Goal: Information Seeking & Learning: Learn about a topic

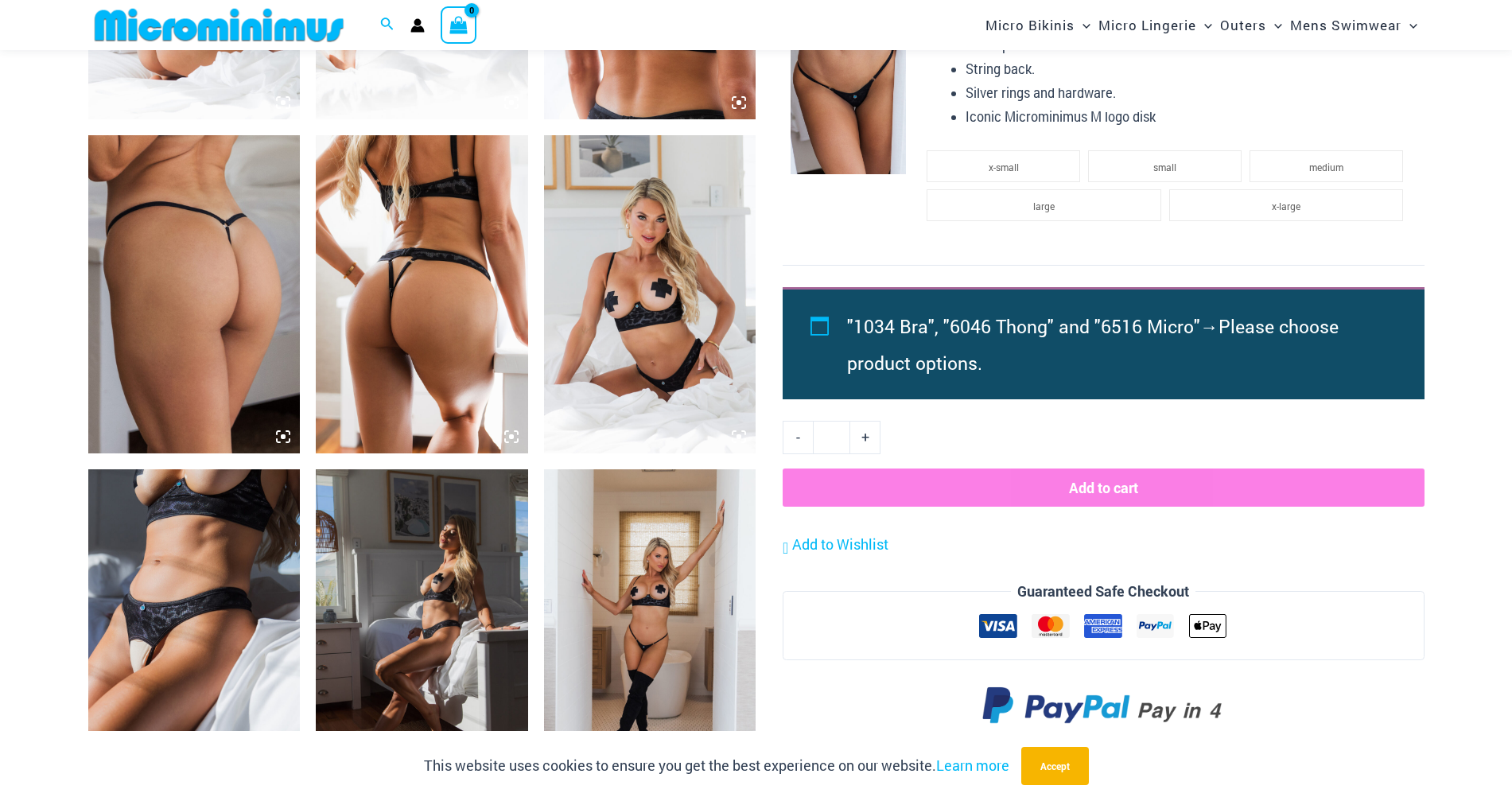
scroll to position [1420, 0]
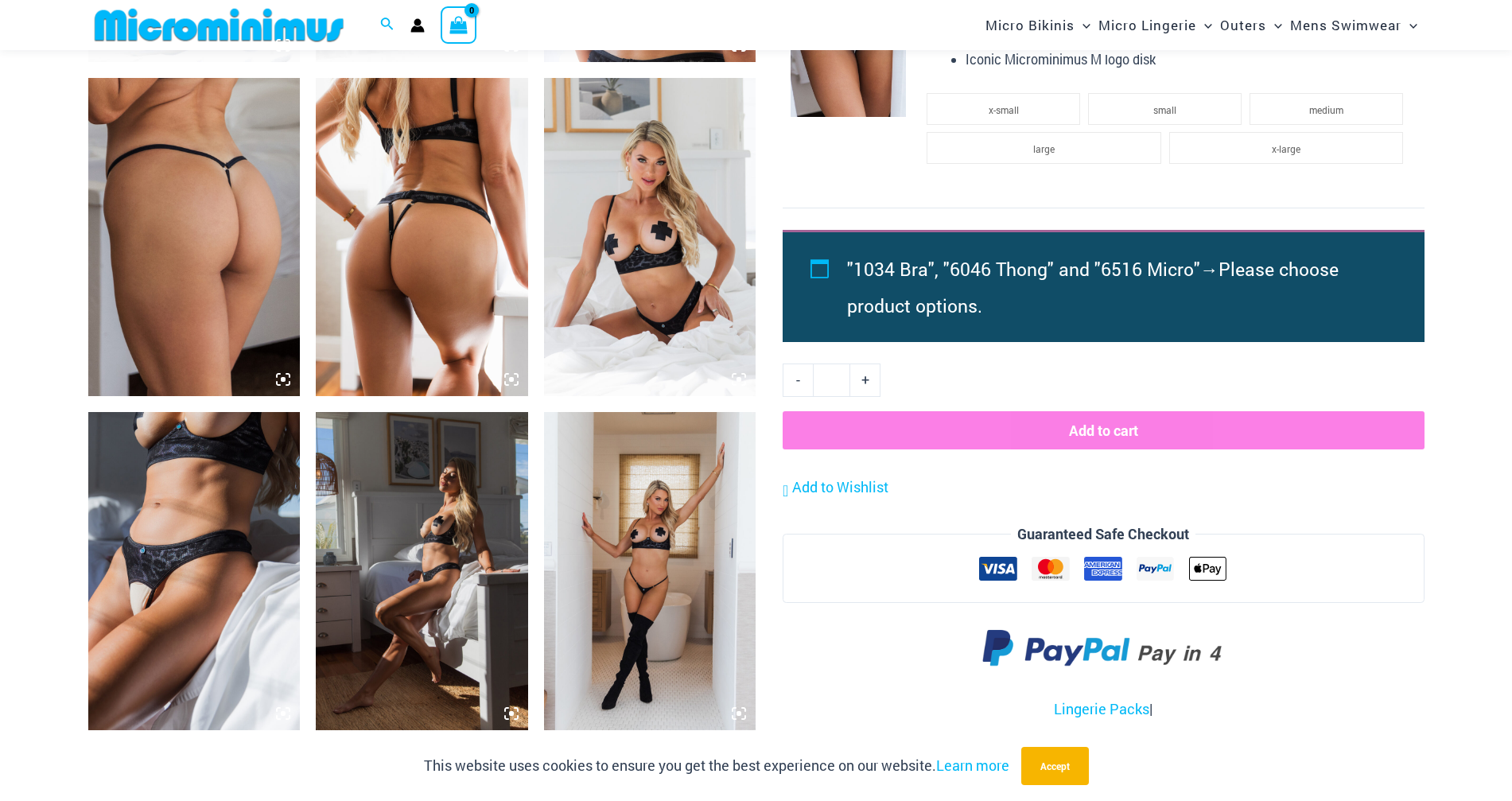
click at [192, 476] on img at bounding box center [195, 571] width 213 height 318
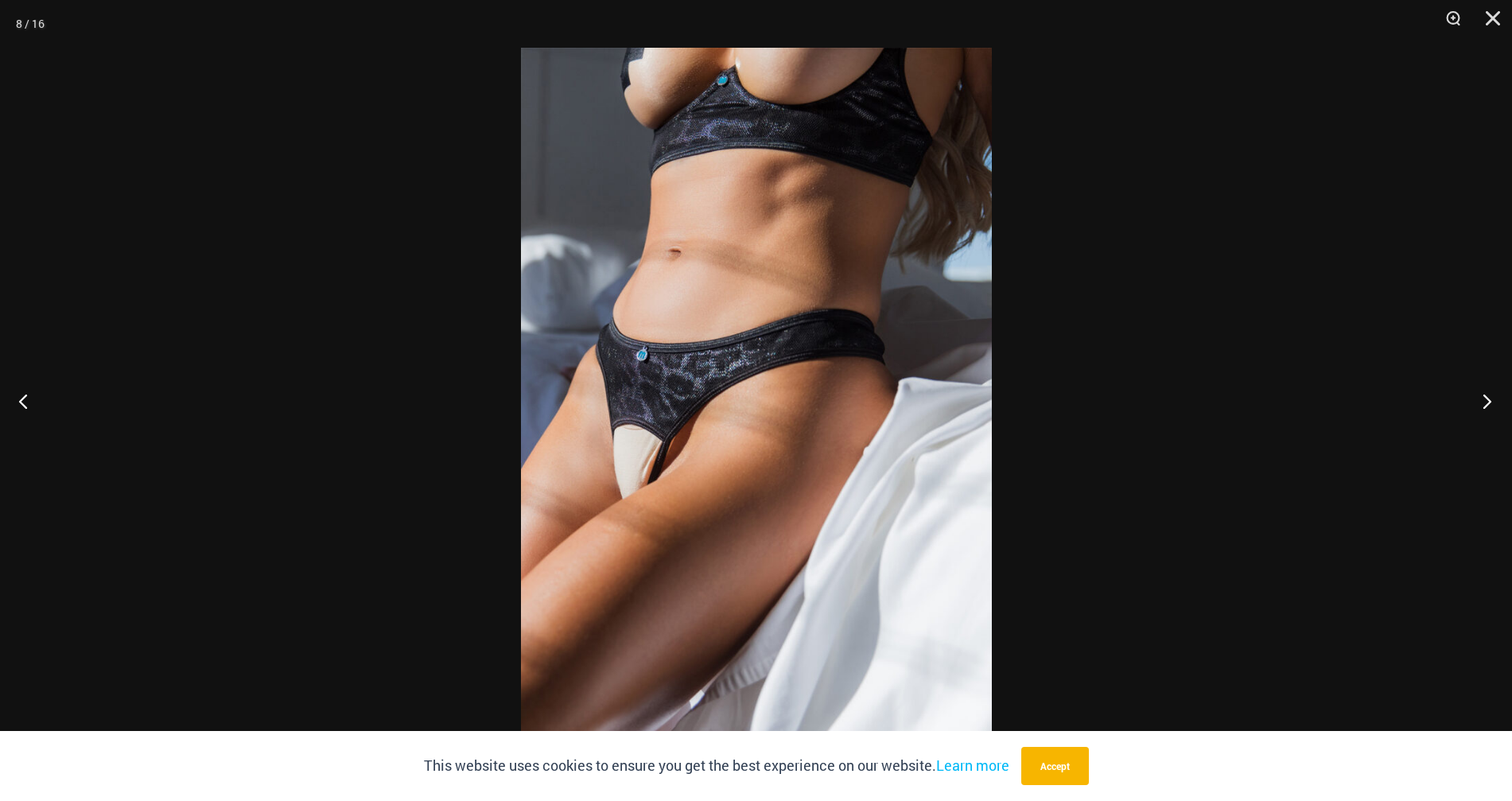
click at [1479, 399] on button "Next" at bounding box center [1482, 401] width 60 height 80
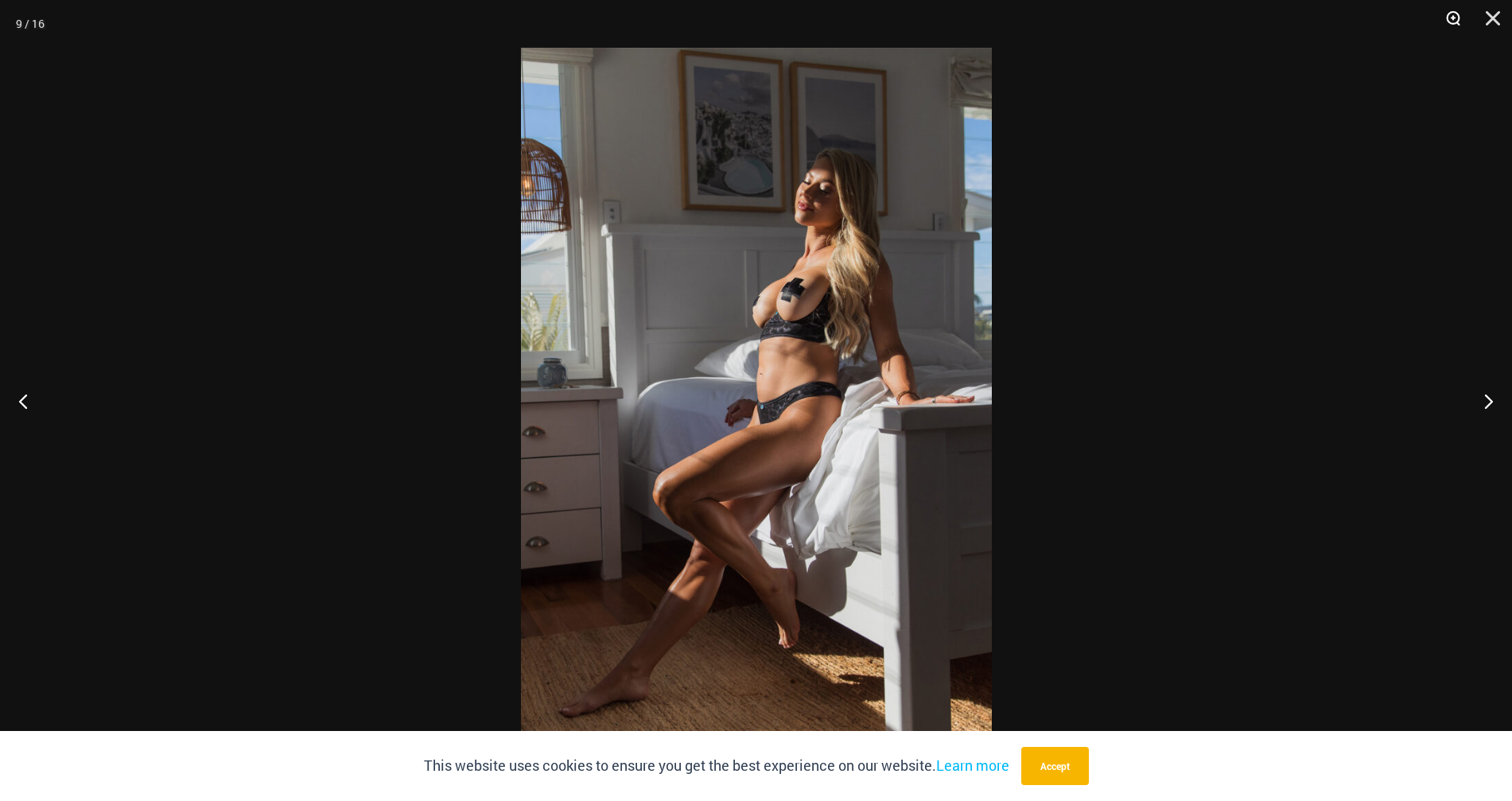
click at [1454, 20] on button "Zoom" at bounding box center [1448, 23] width 40 height 48
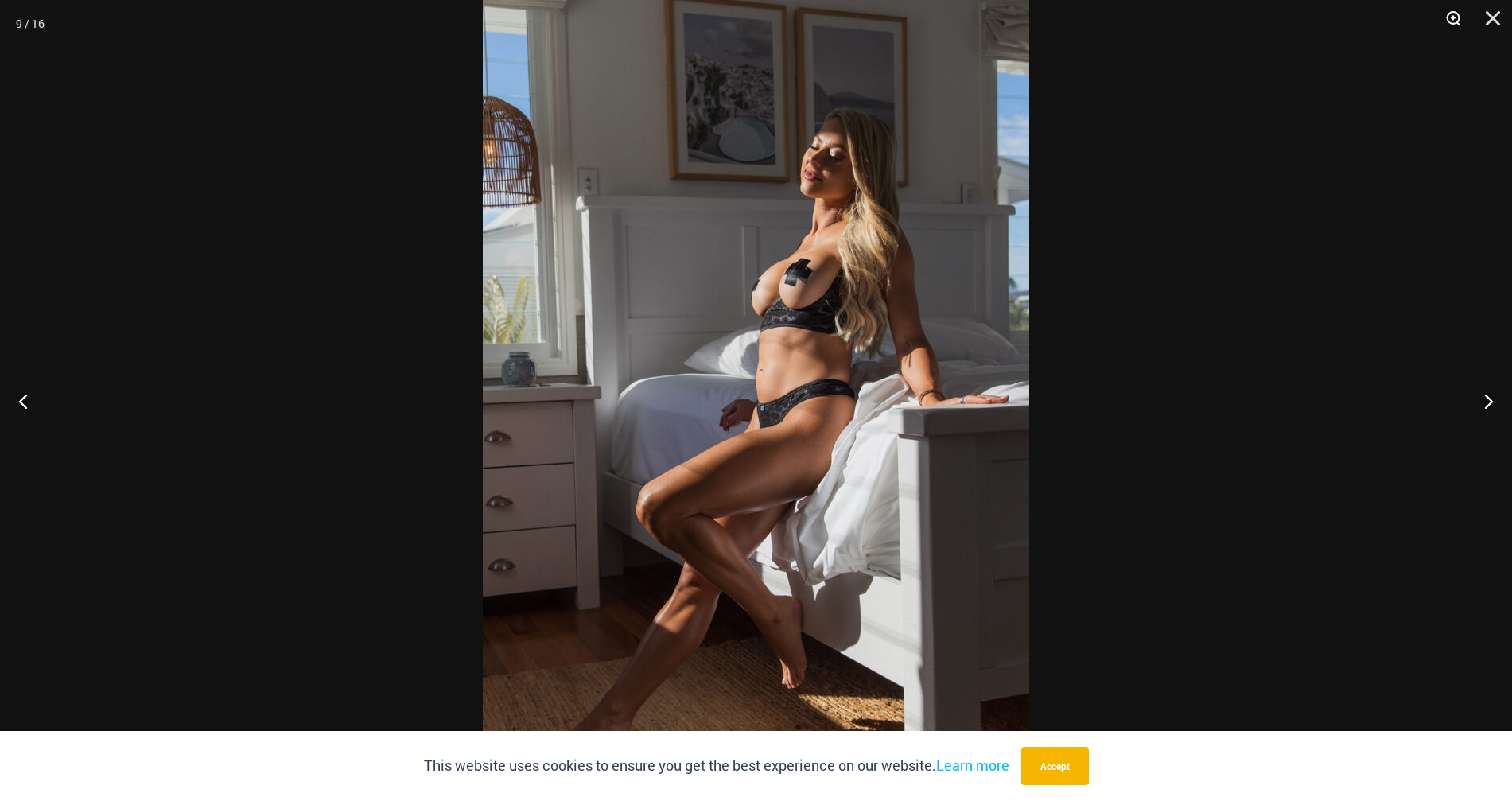
click at [1454, 20] on button "Zoom" at bounding box center [1448, 23] width 40 height 48
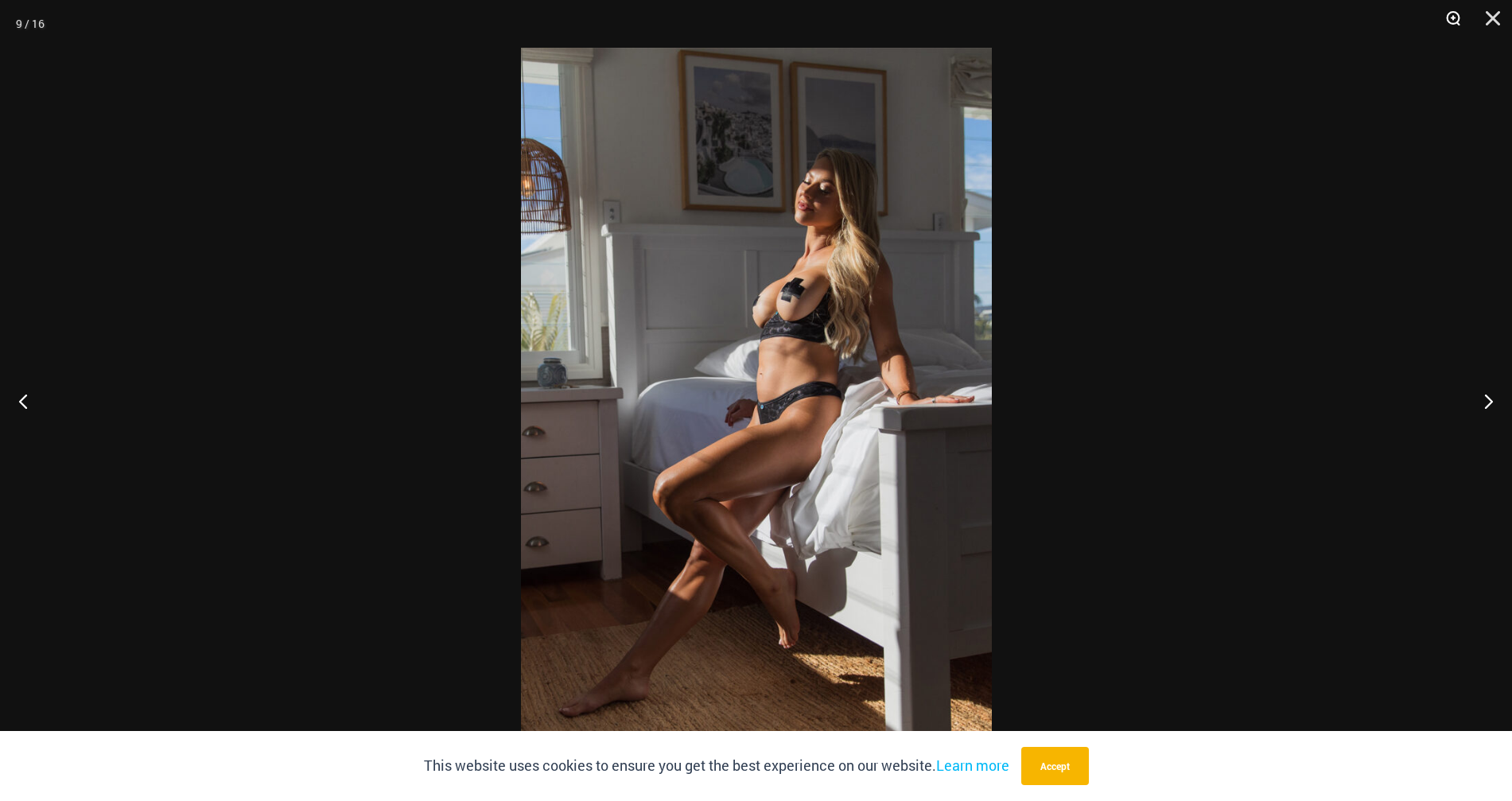
click at [1454, 20] on button "Zoom" at bounding box center [1448, 23] width 40 height 48
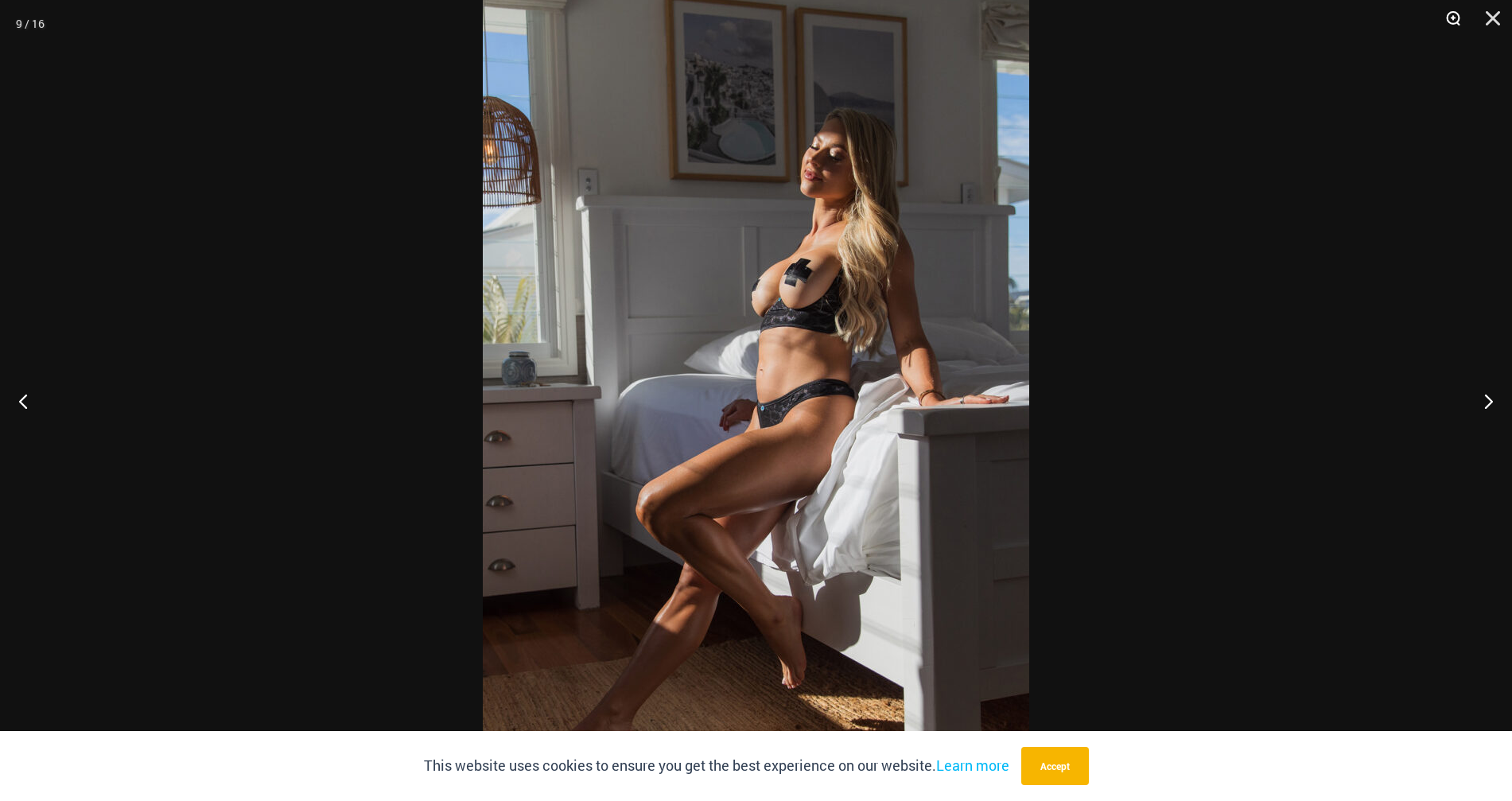
click at [1454, 20] on button "Zoom" at bounding box center [1448, 23] width 40 height 48
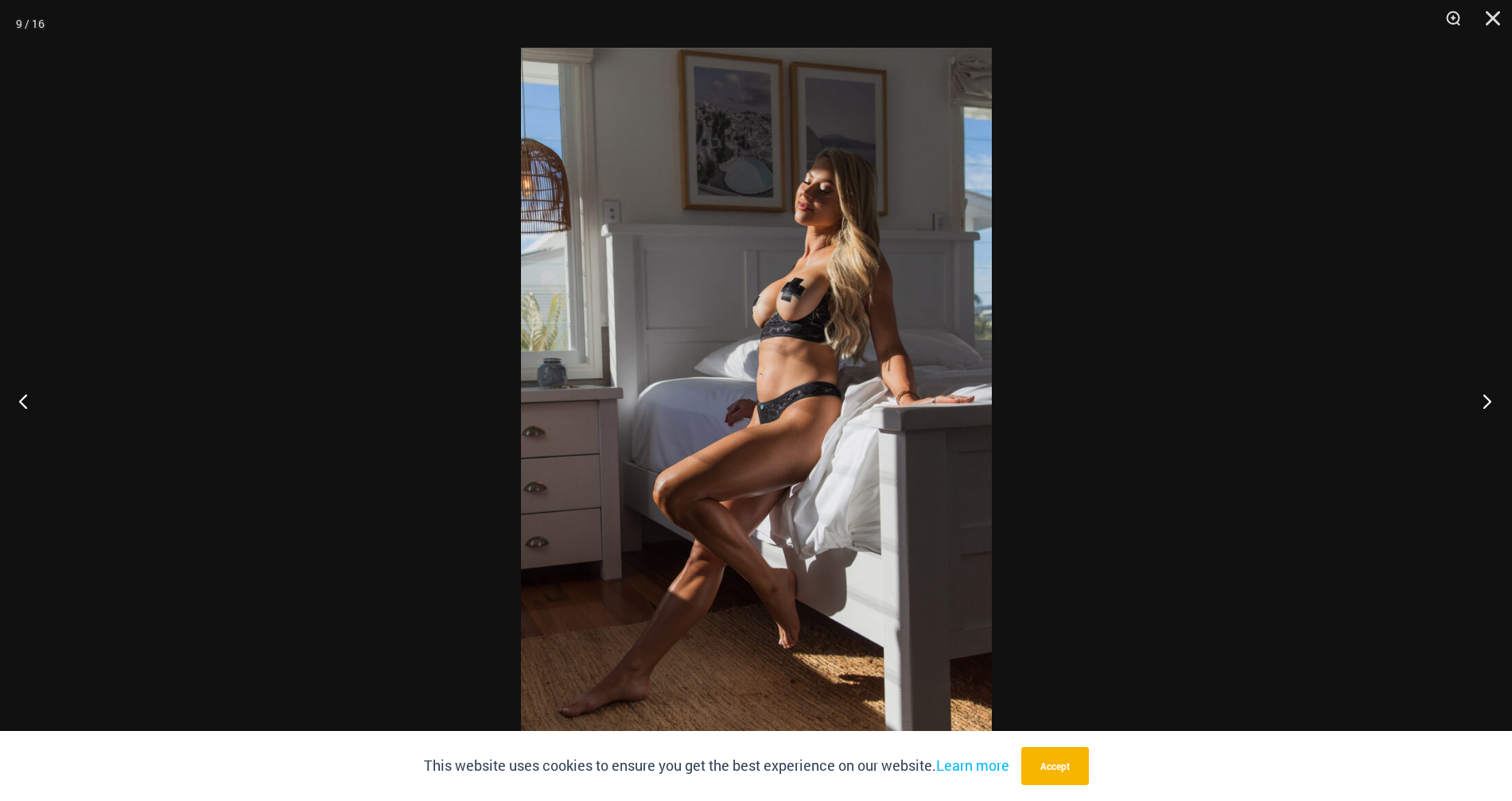
click at [1485, 403] on button "Next" at bounding box center [1482, 401] width 60 height 80
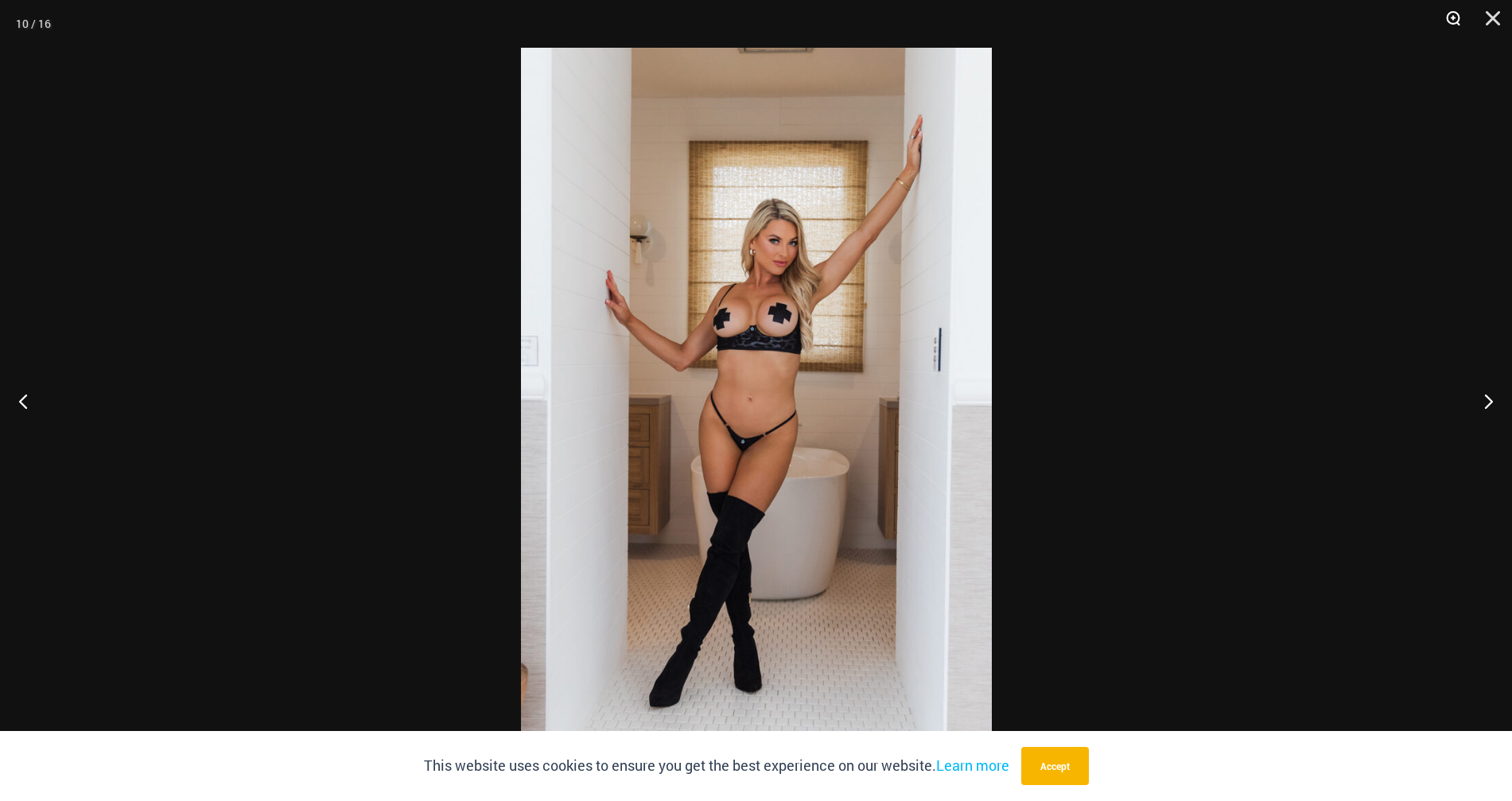
click at [1452, 18] on button "Zoom" at bounding box center [1448, 23] width 40 height 48
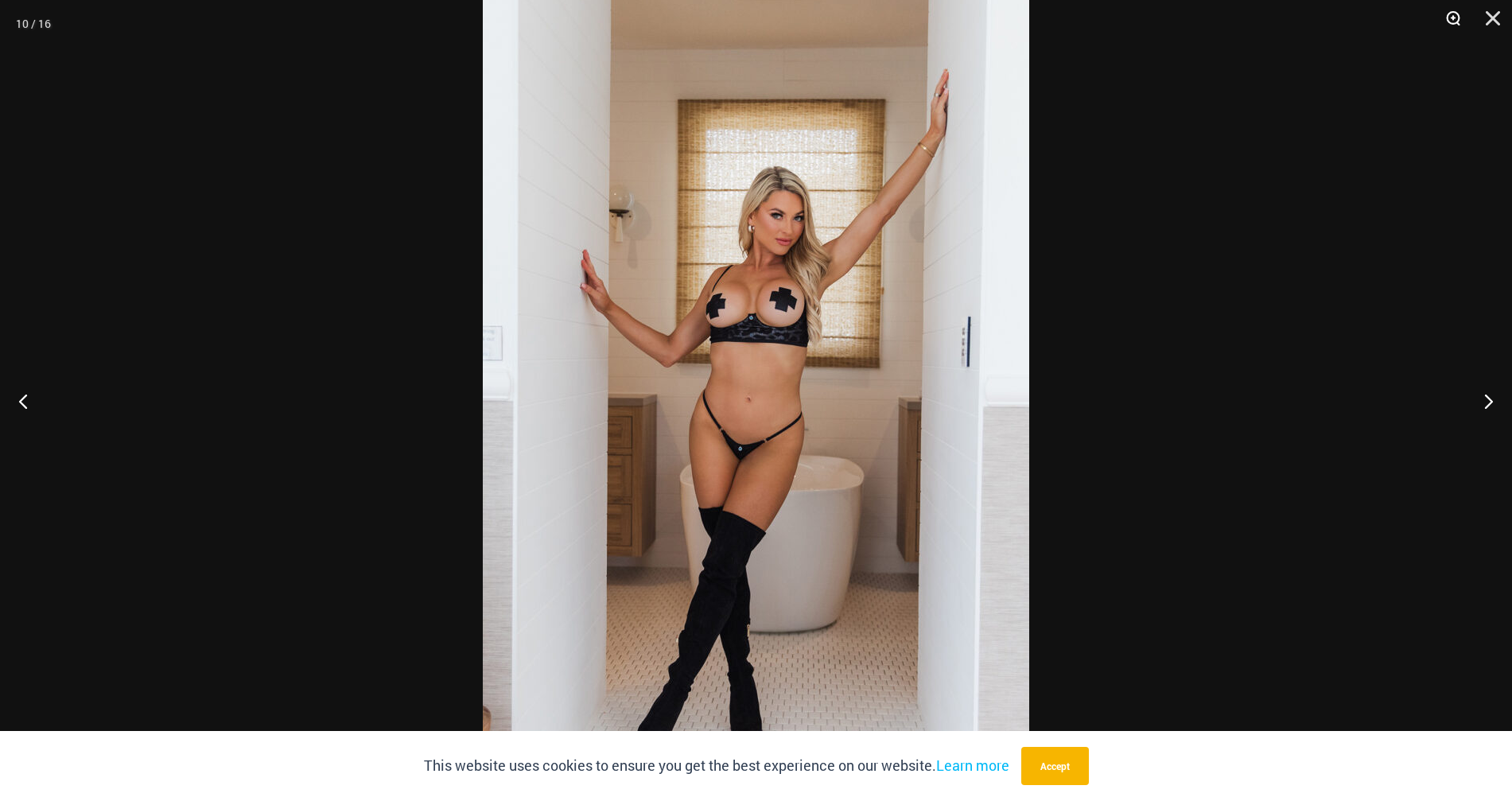
click at [1452, 18] on button "Zoom" at bounding box center [1448, 23] width 40 height 48
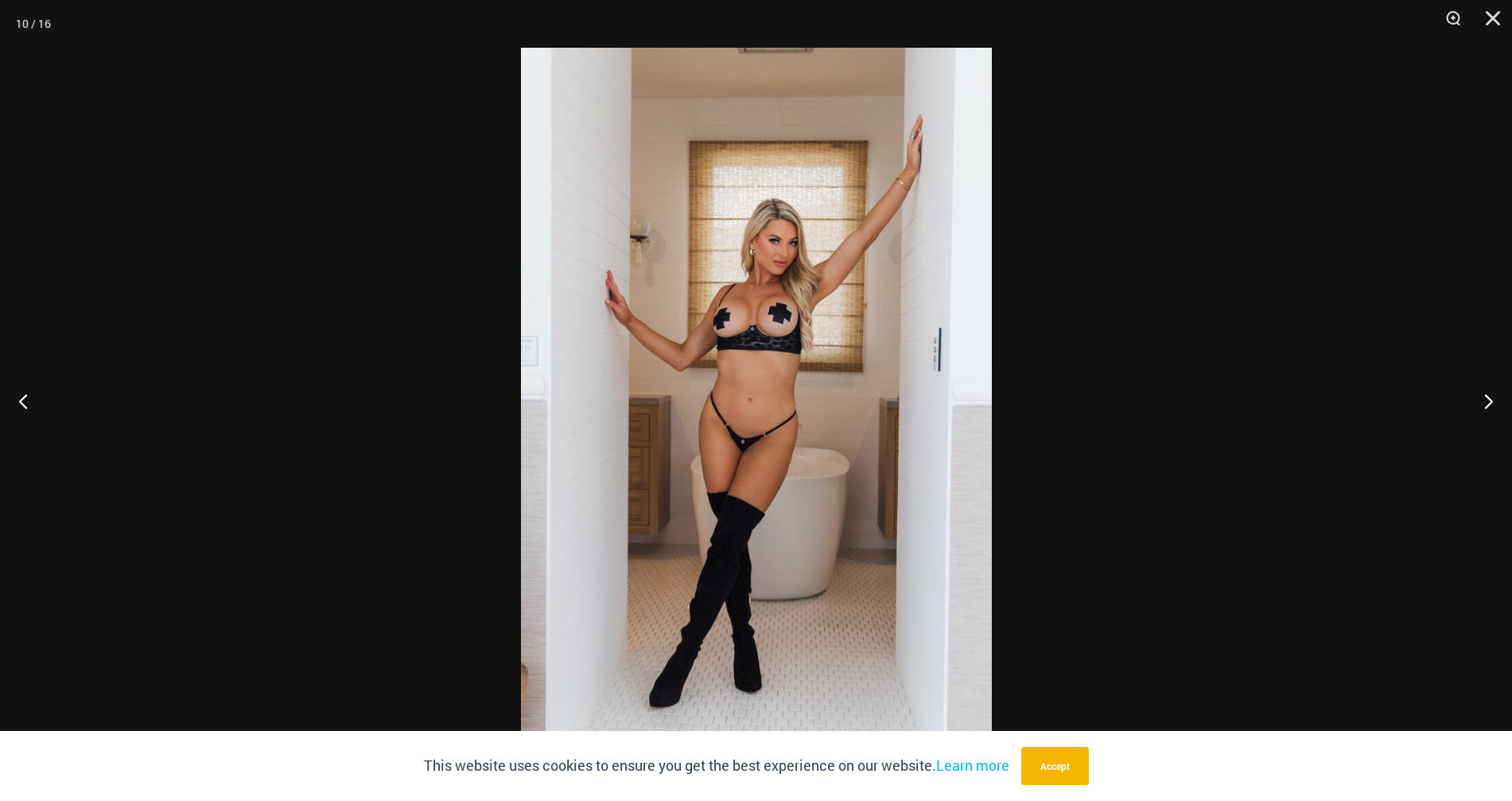
click at [1052, 285] on div at bounding box center [756, 400] width 1512 height 801
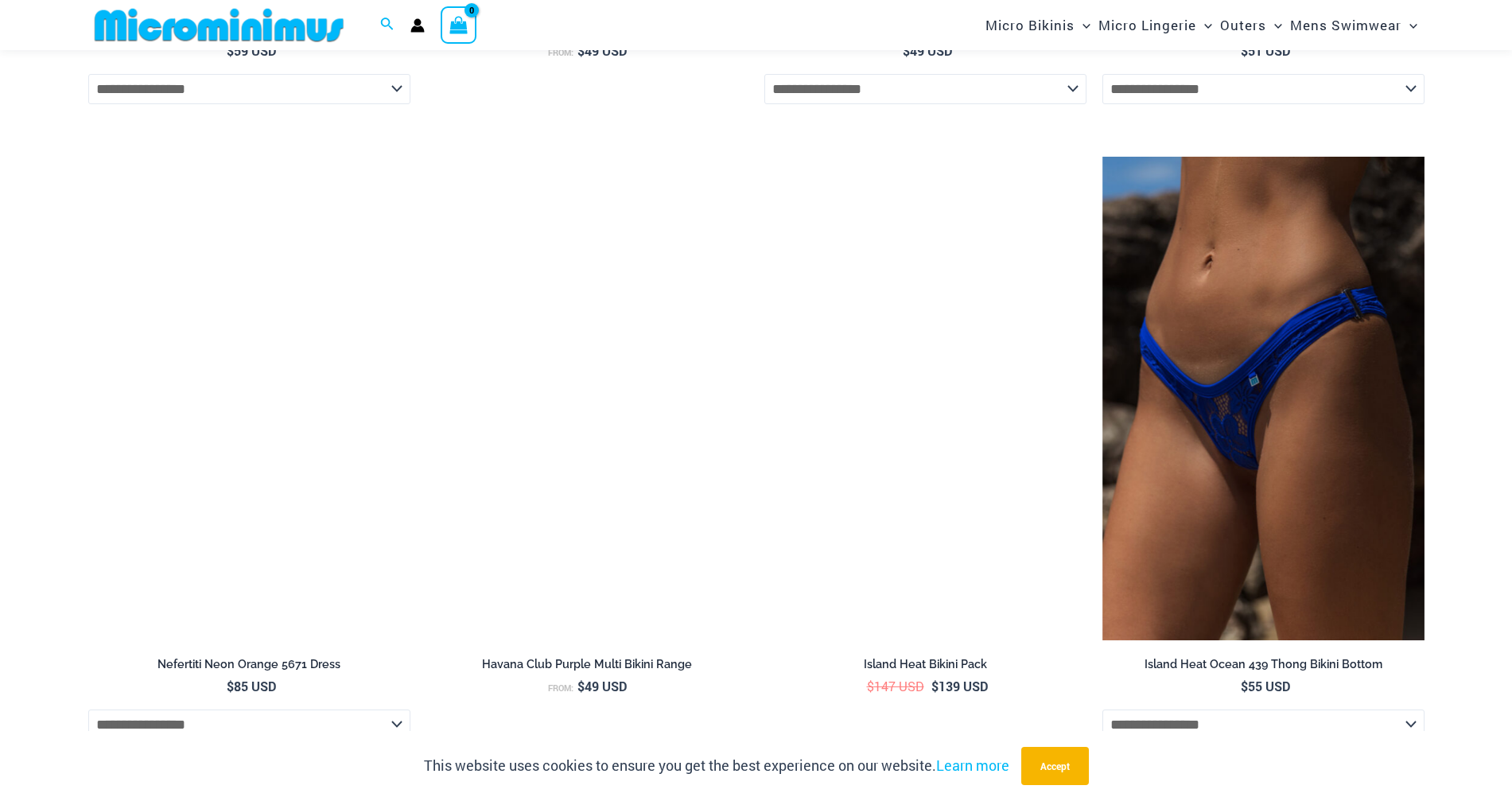
scroll to position [4678, 0]
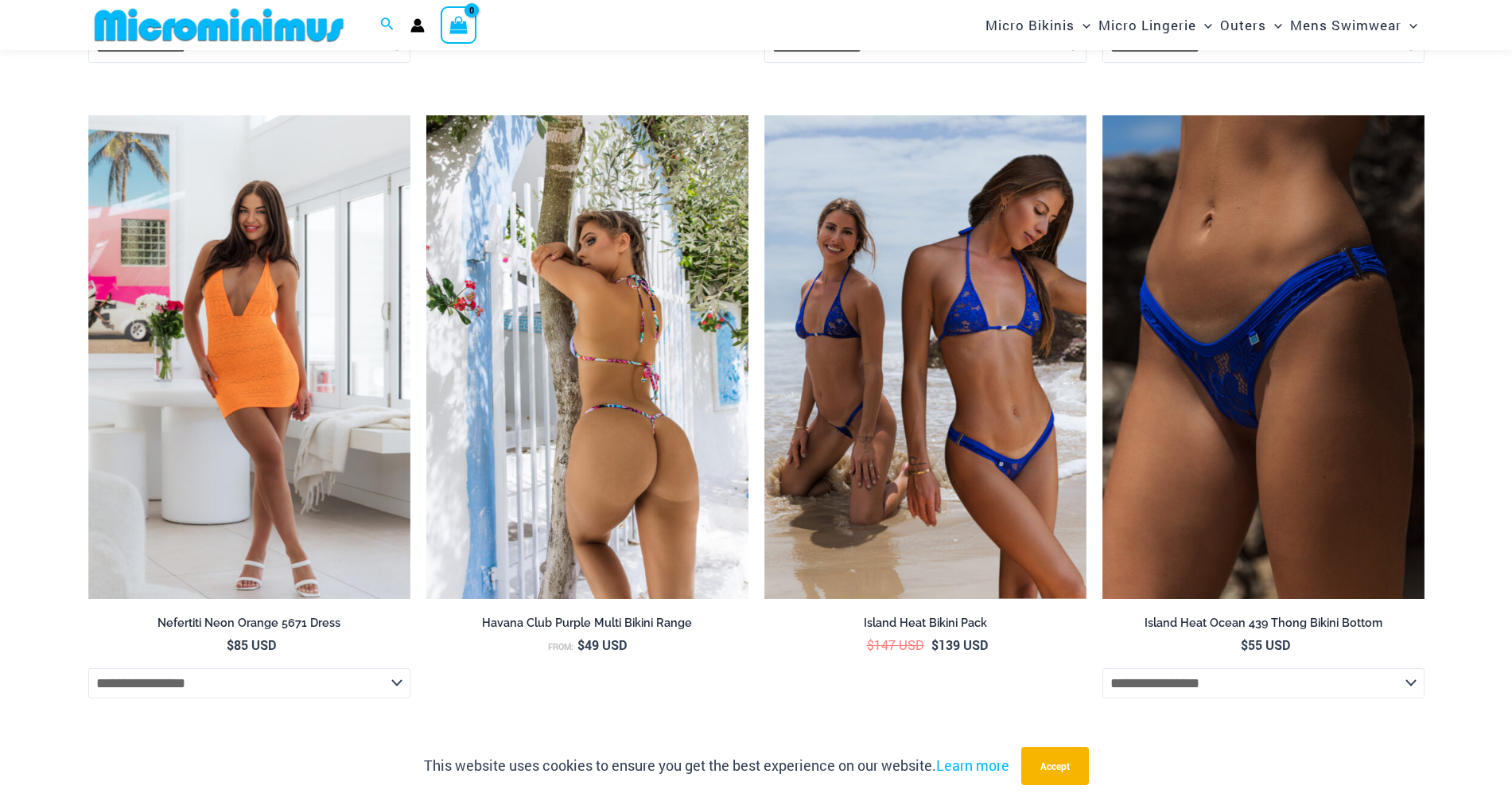
click at [580, 411] on img at bounding box center [587, 357] width 322 height 484
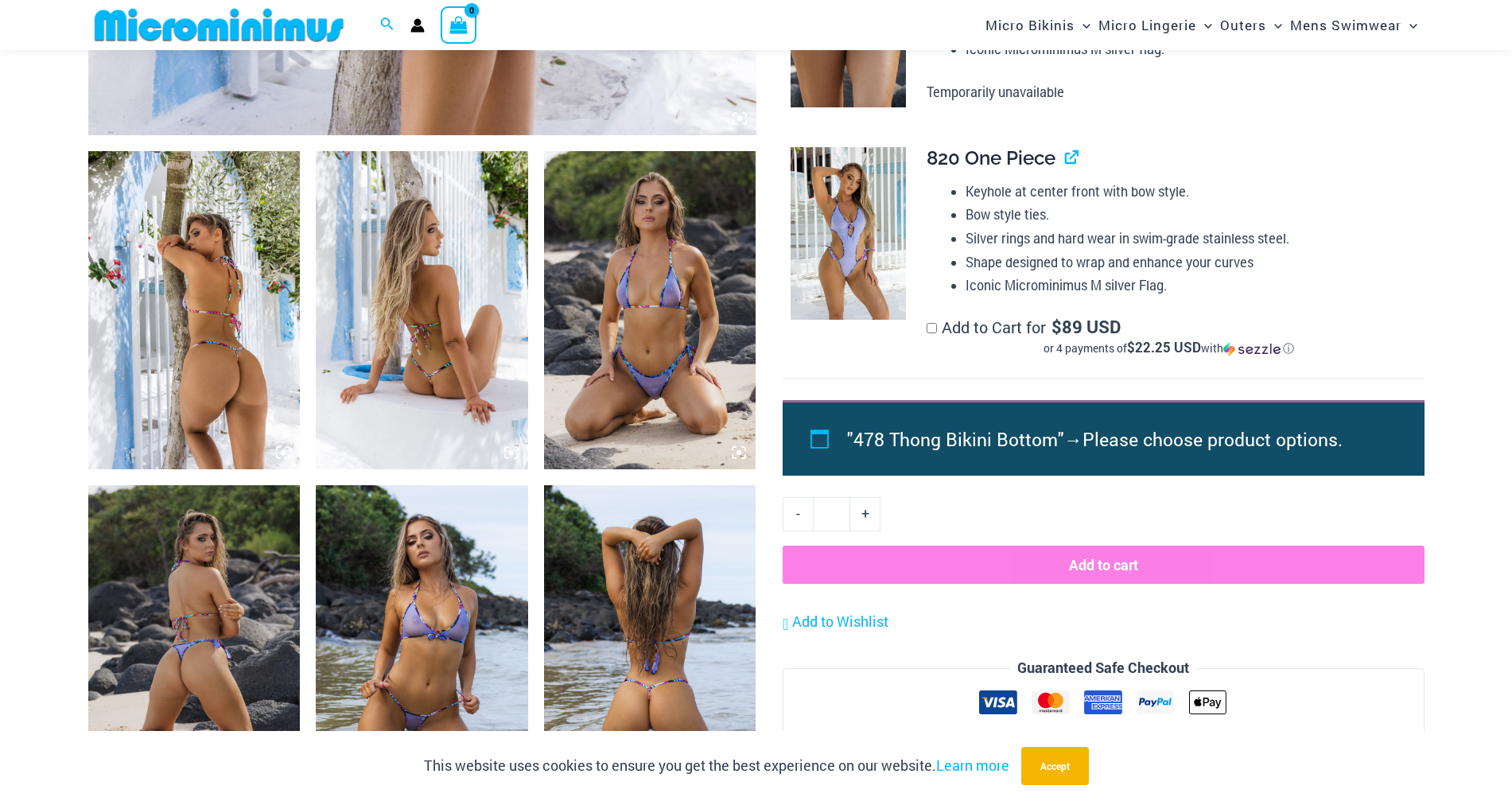
scroll to position [1022, 0]
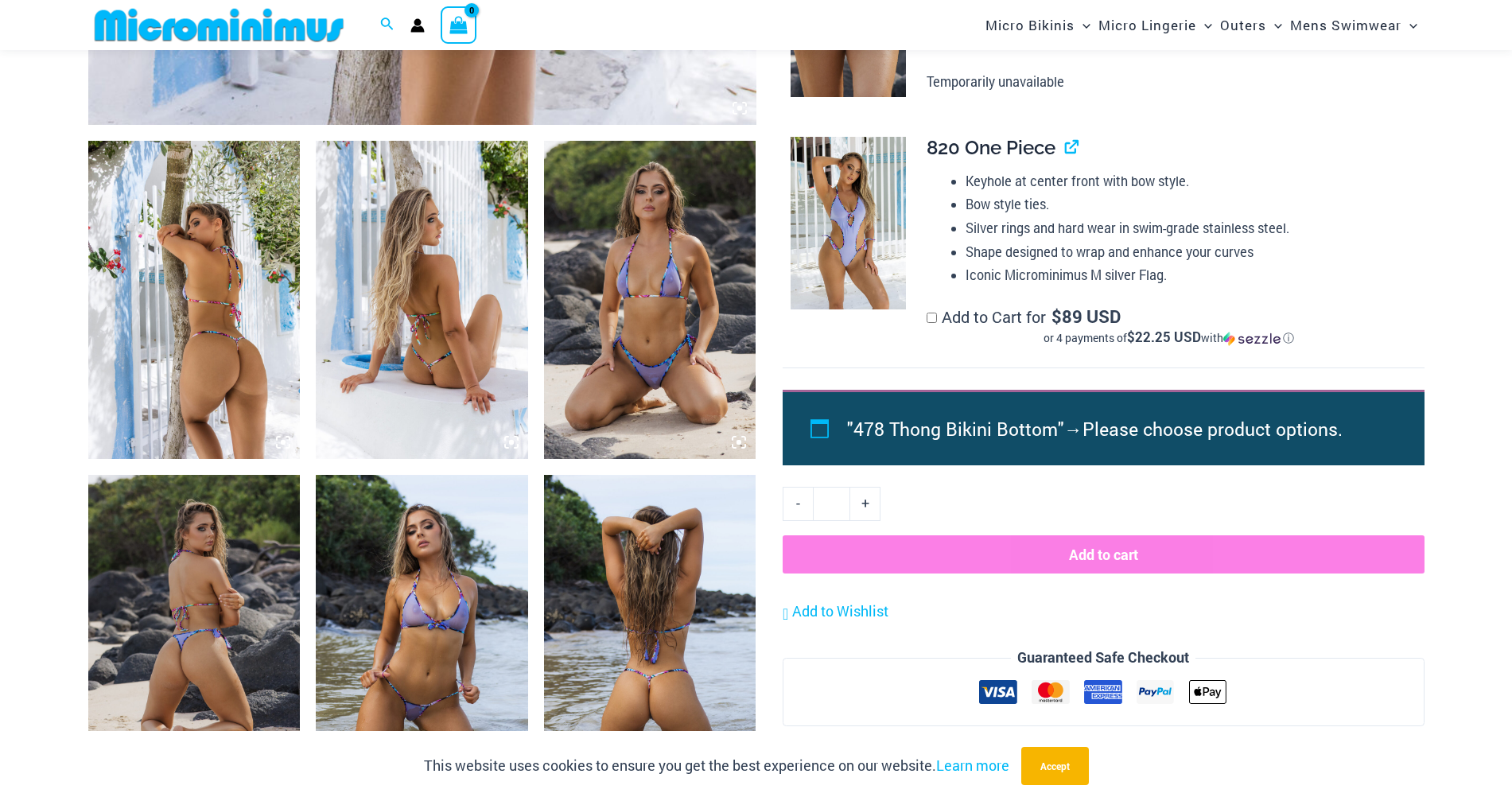
click at [252, 300] on img at bounding box center [195, 300] width 213 height 318
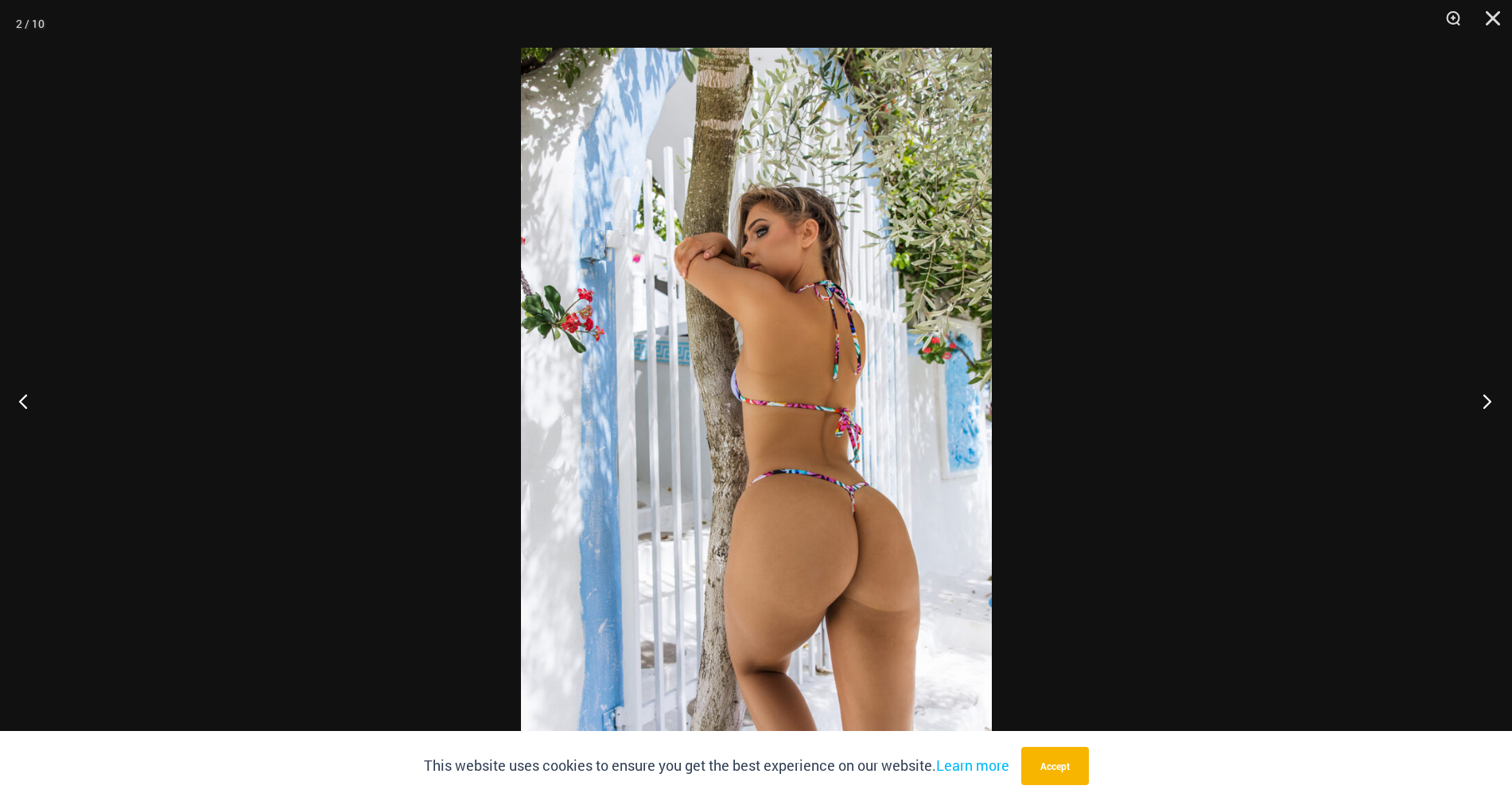
click at [1487, 401] on button "Next" at bounding box center [1482, 401] width 60 height 80
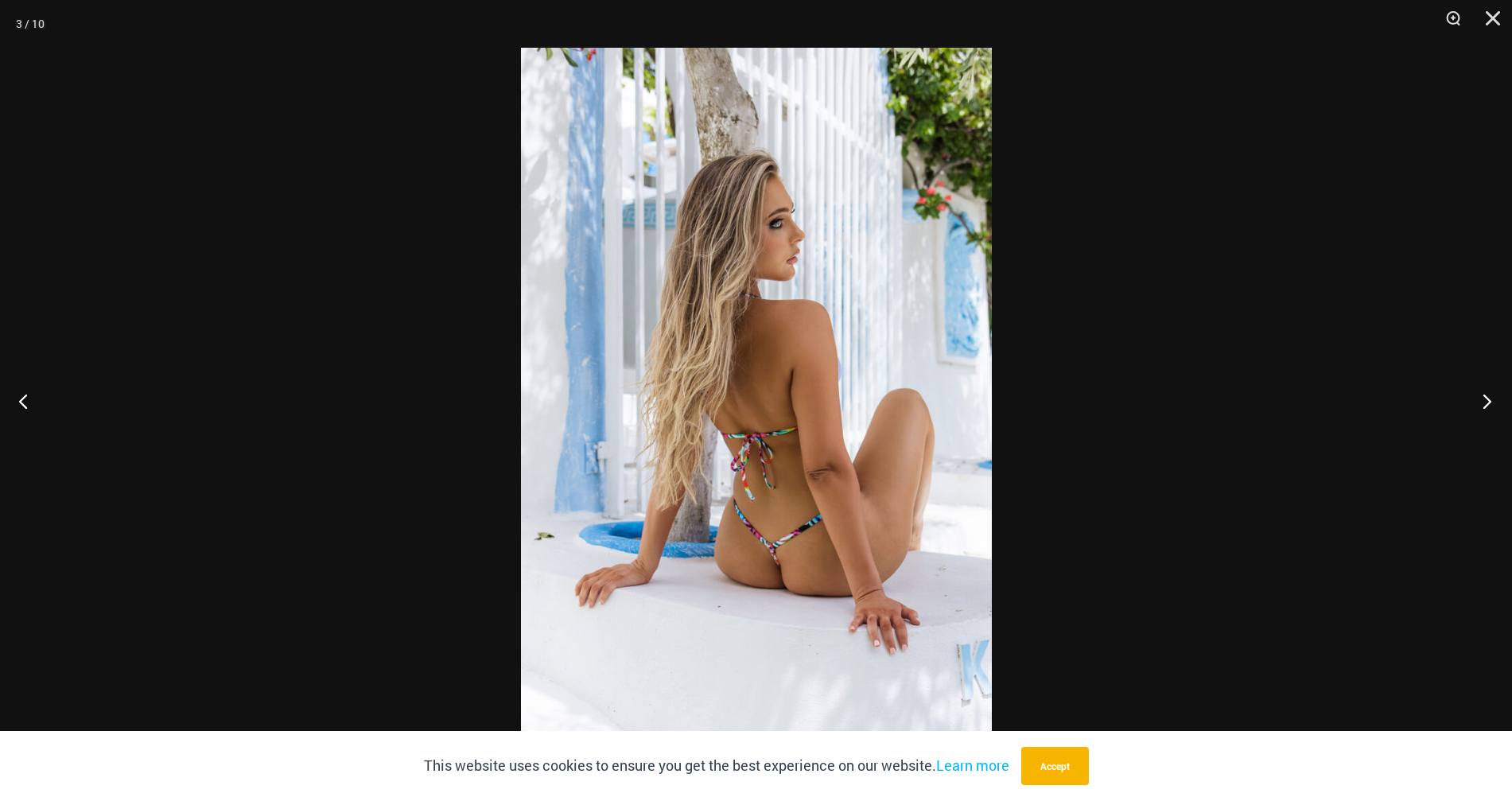
click at [1487, 400] on button "Next" at bounding box center [1482, 401] width 60 height 80
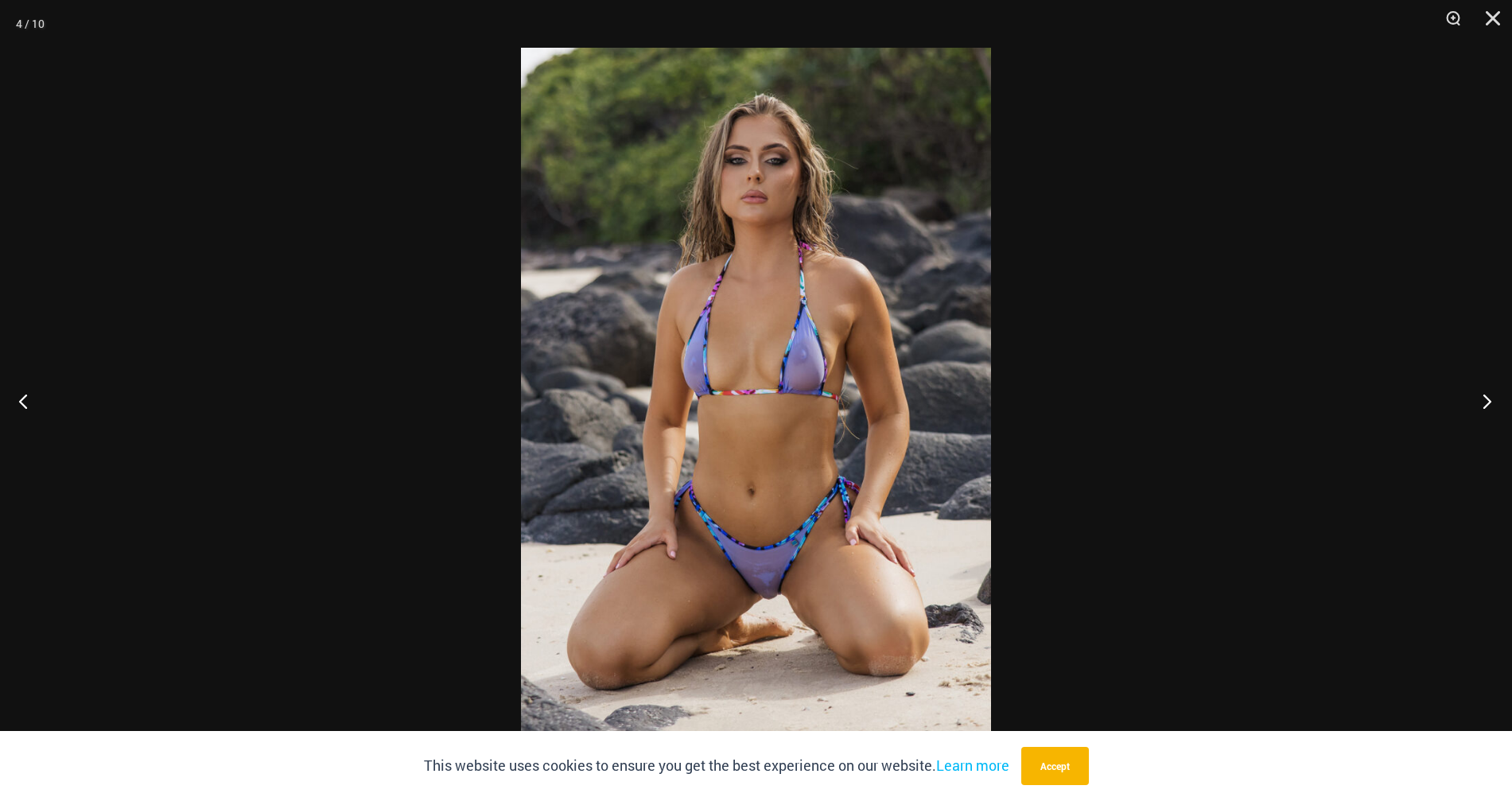
click at [1487, 400] on button "Next" at bounding box center [1482, 401] width 60 height 80
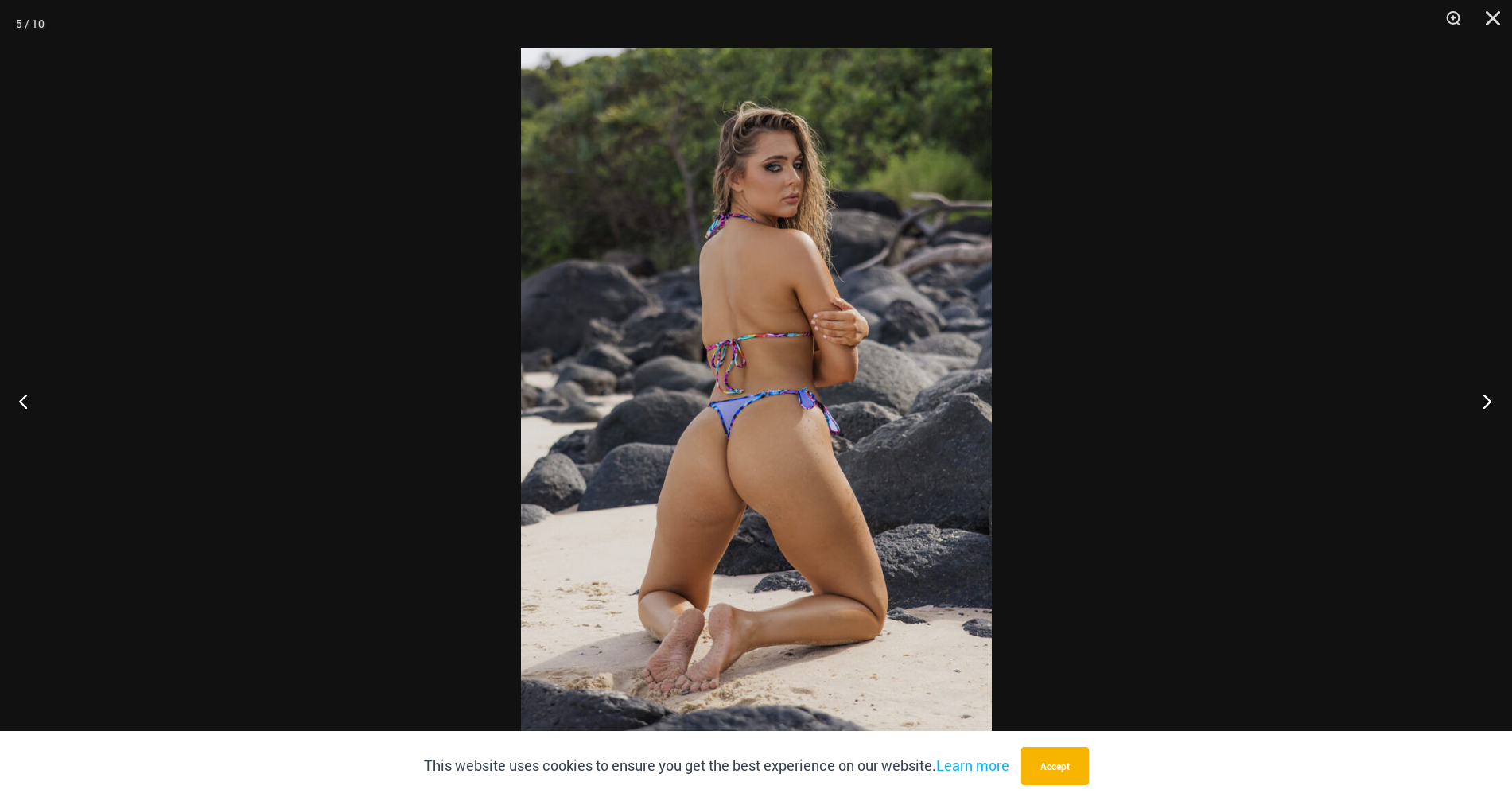
click at [1487, 400] on button "Next" at bounding box center [1482, 401] width 60 height 80
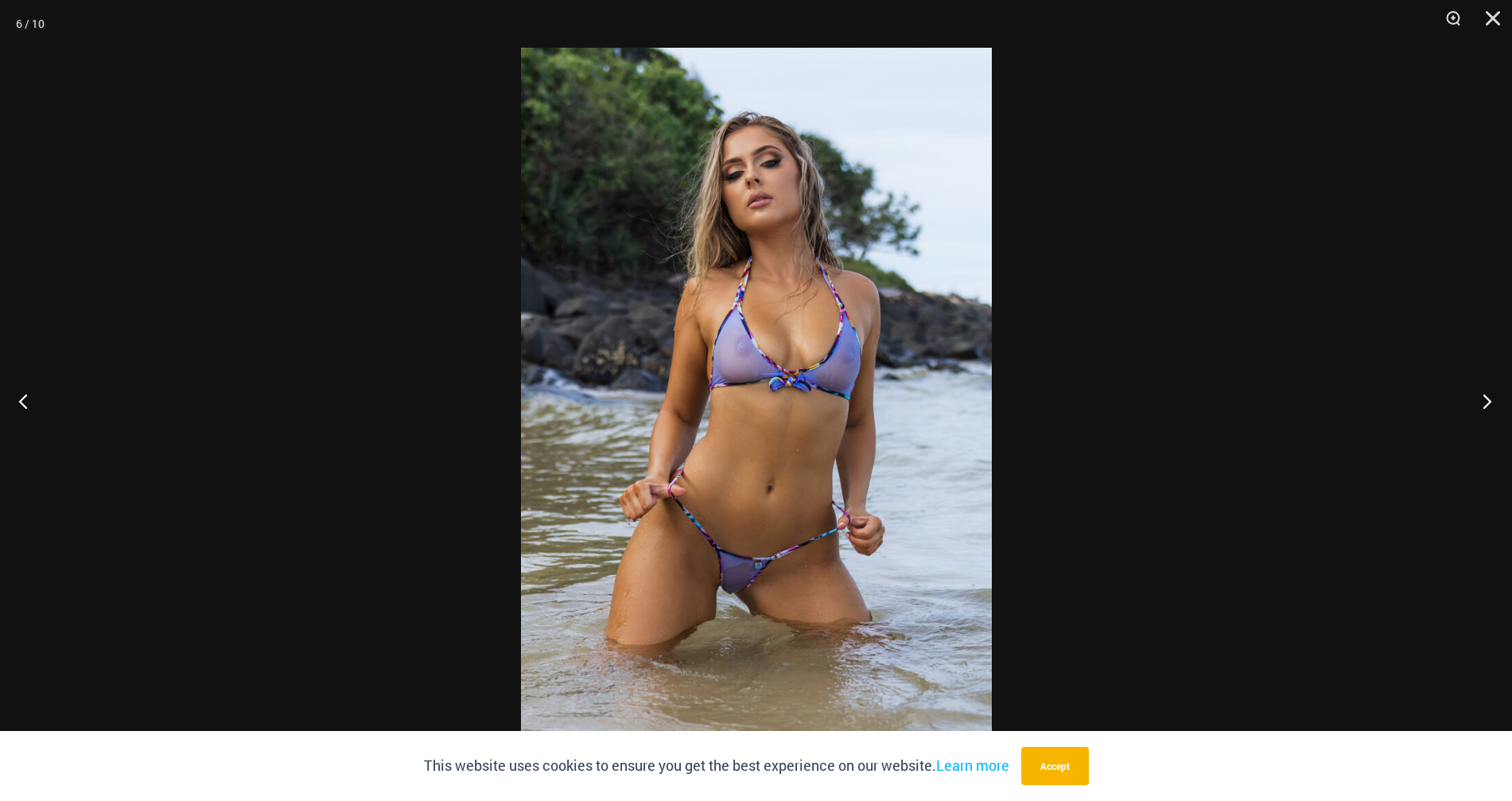
click at [1487, 400] on button "Next" at bounding box center [1482, 401] width 60 height 80
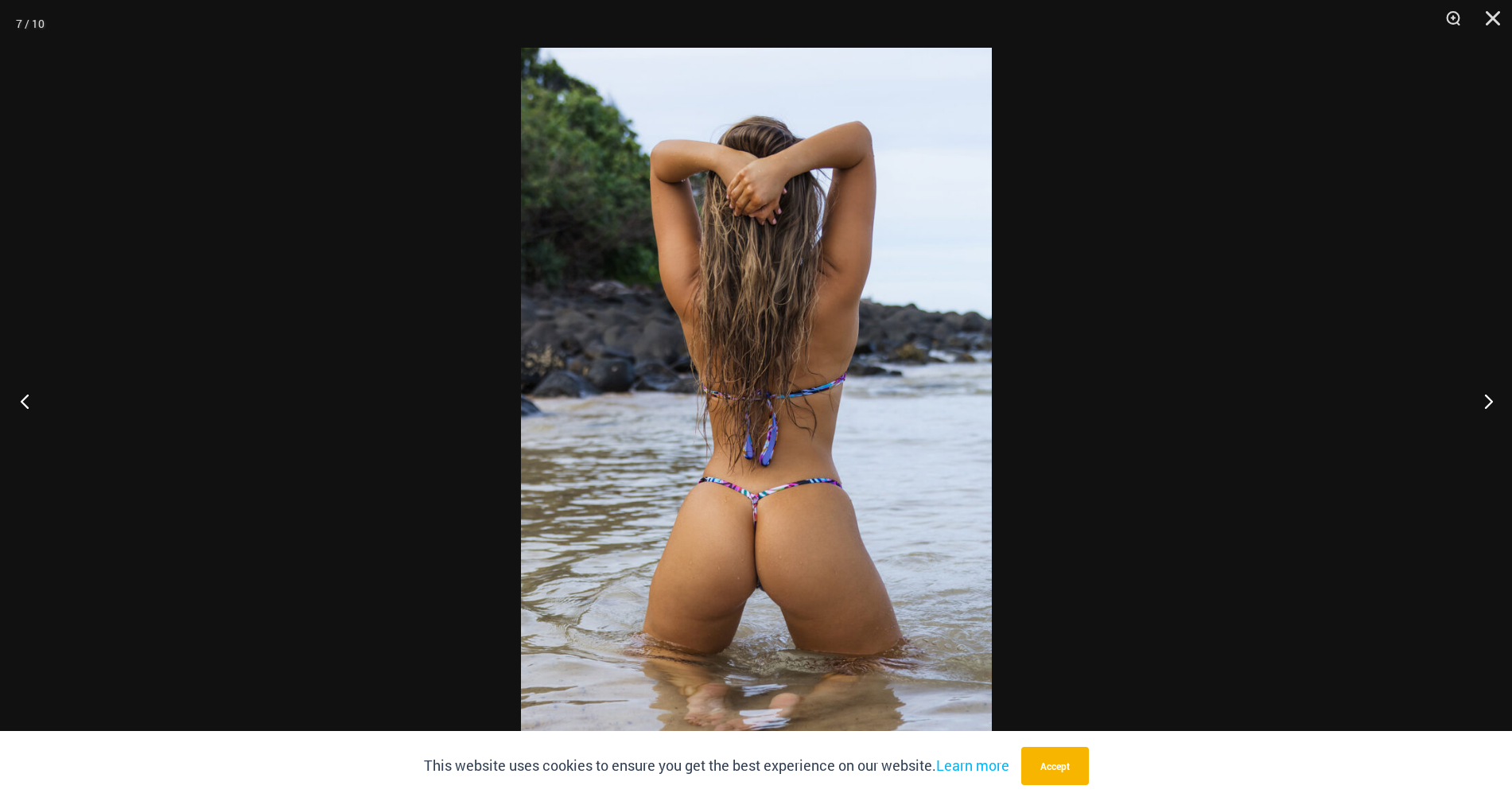
click at [23, 399] on button "Previous" at bounding box center [29, 401] width 60 height 80
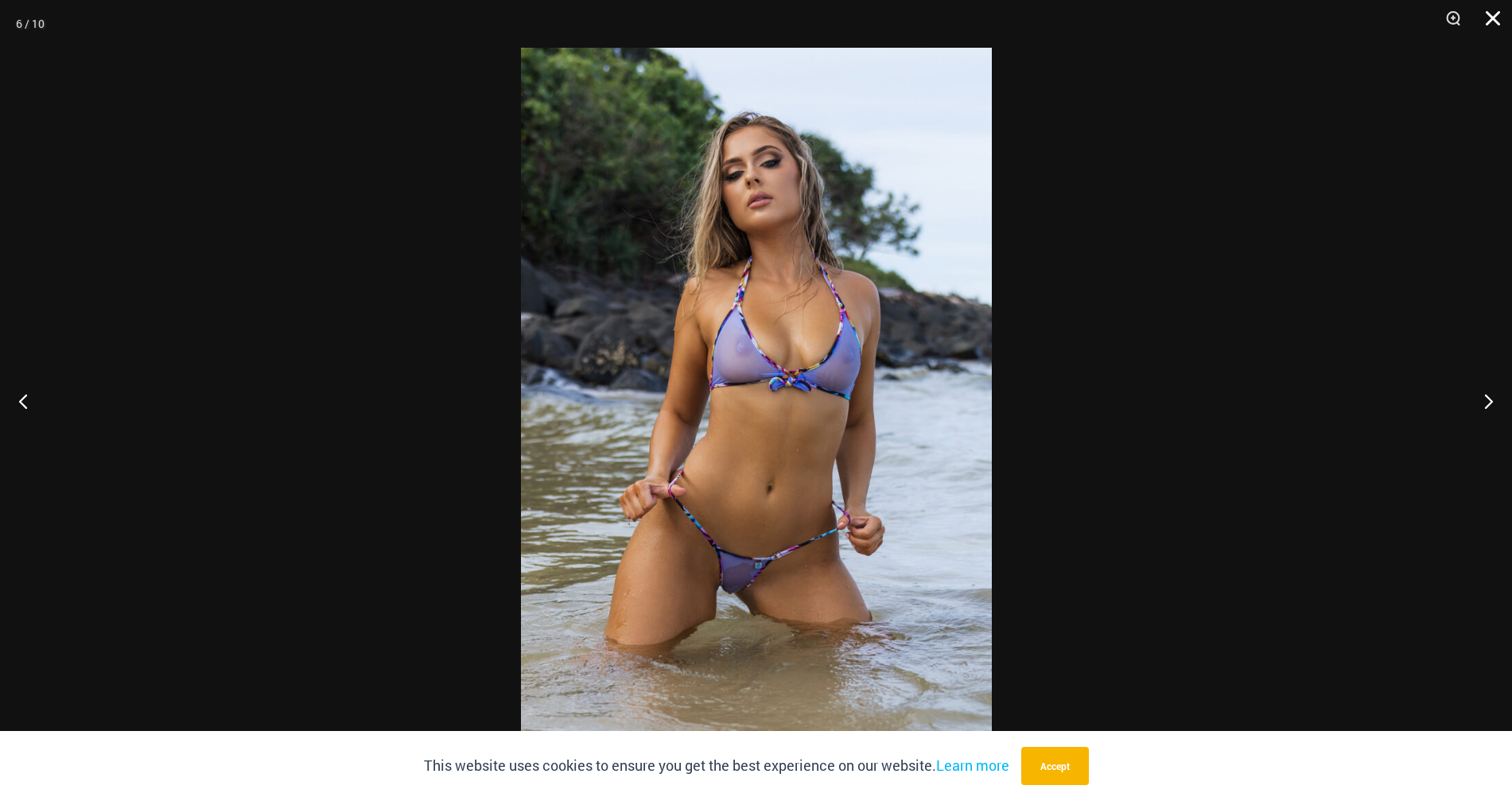
click at [1499, 20] on button "Close" at bounding box center [1488, 23] width 40 height 48
